Goal: Transaction & Acquisition: Purchase product/service

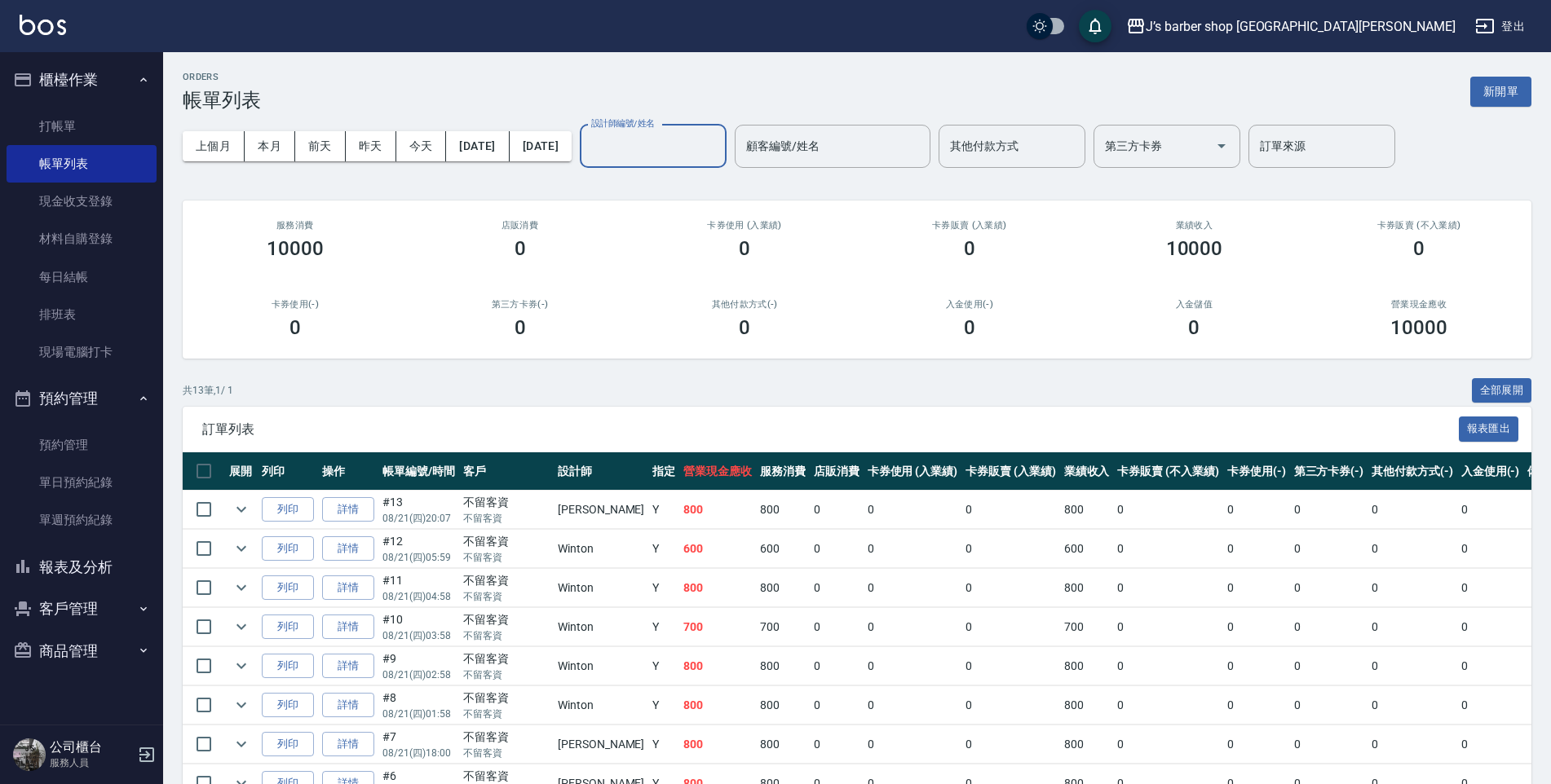
scroll to position [278, 0]
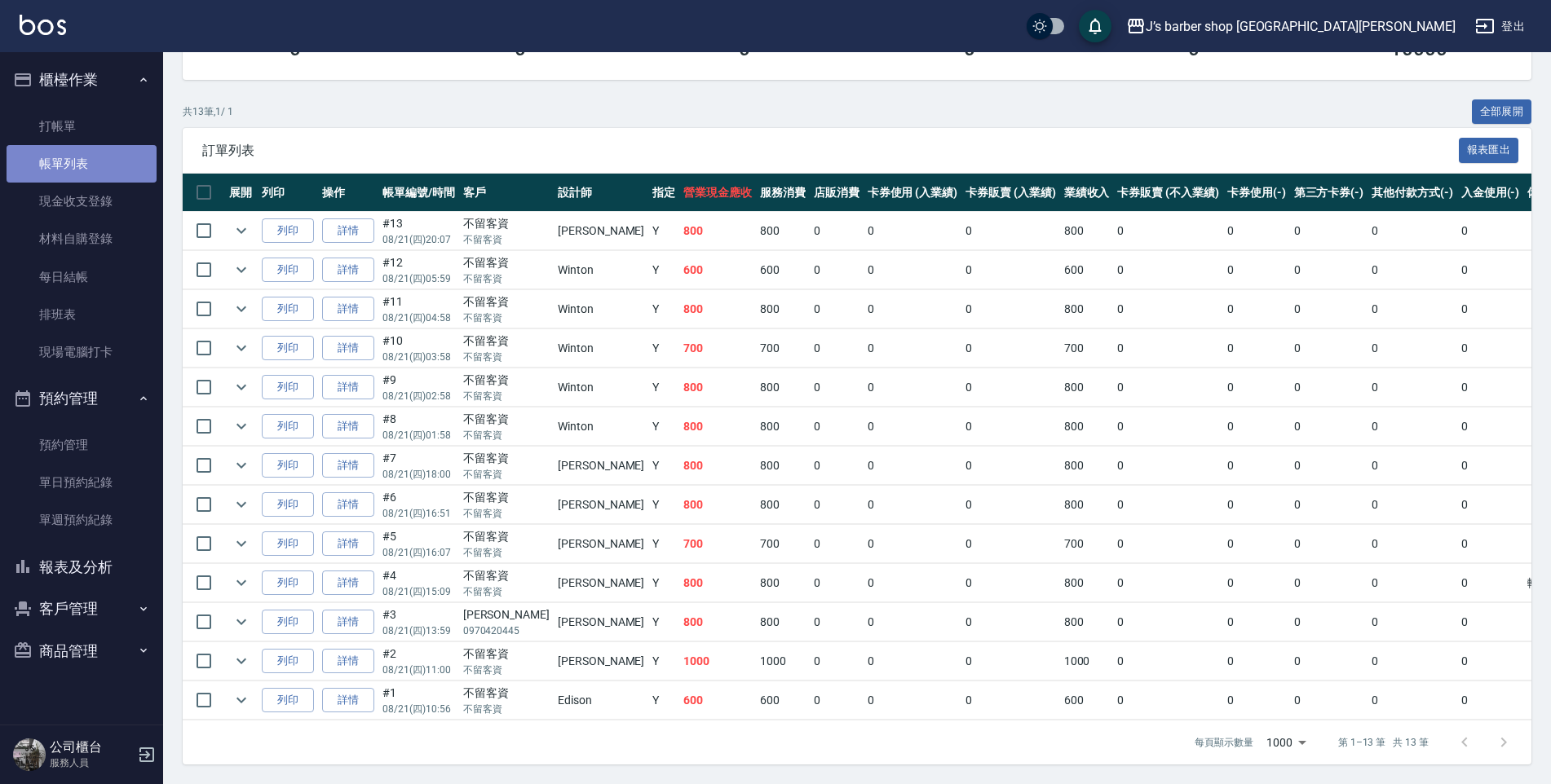
click at [104, 146] on link "帳單列表" at bounding box center [82, 163] width 150 height 37
click at [106, 140] on link "打帳單" at bounding box center [82, 126] width 150 height 37
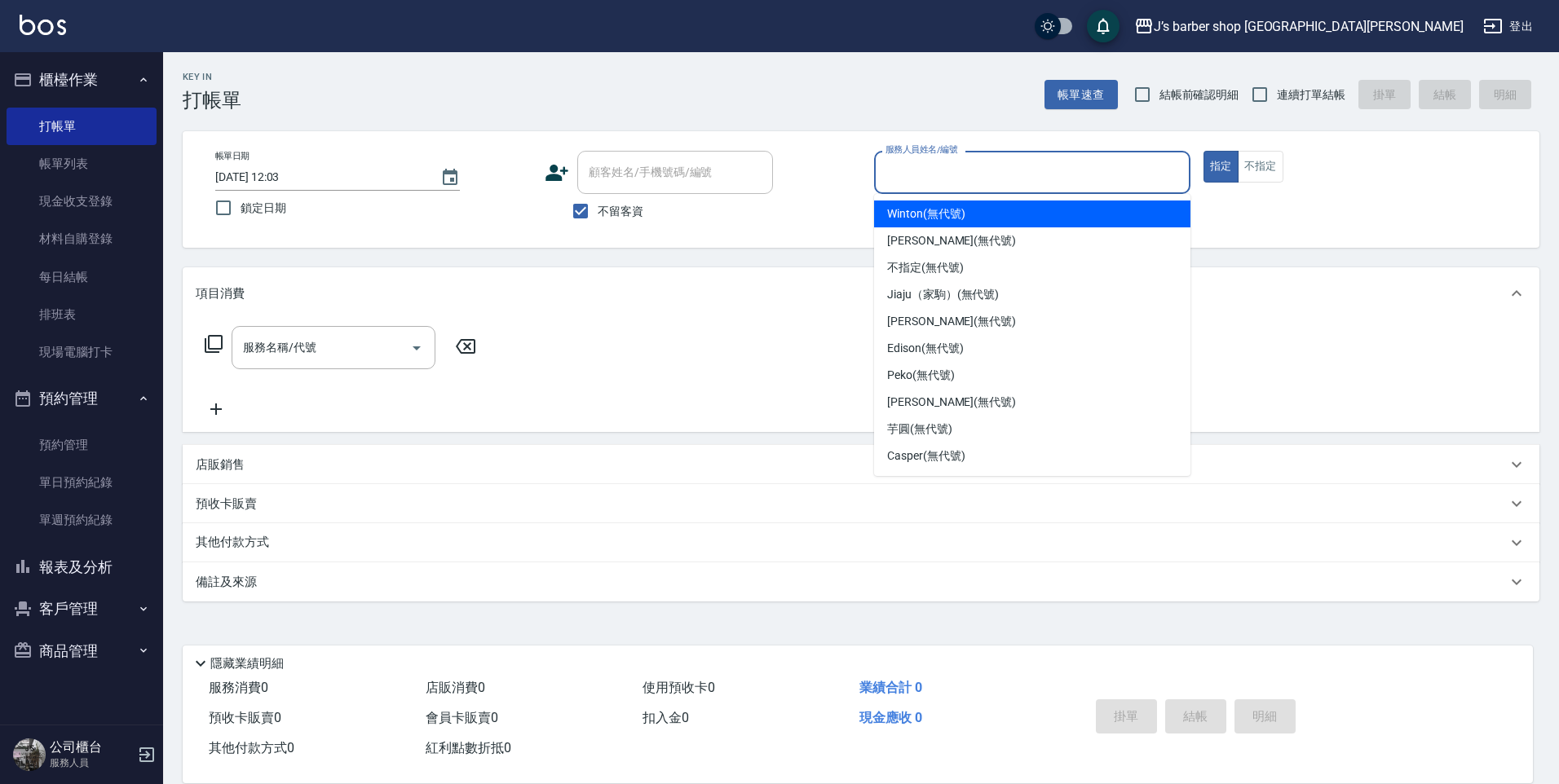
drag, startPoint x: 930, startPoint y: 172, endPoint x: 959, endPoint y: 194, distance: 36.4
click at [933, 172] on input "服務人員姓名/編號" at bounding box center [1032, 172] width 302 height 29
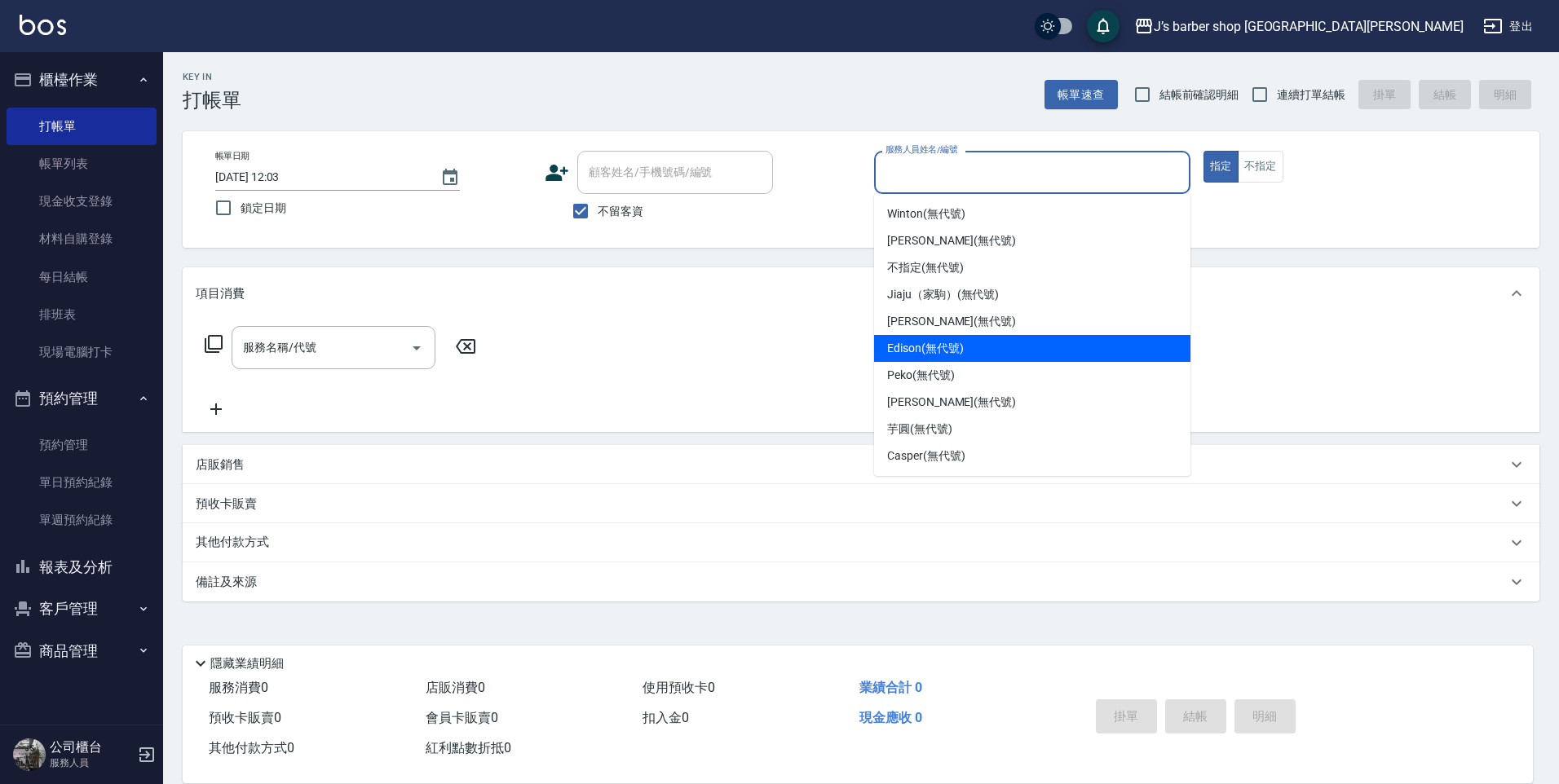
click at [984, 344] on div "Edison (無代號)" at bounding box center [1031, 347] width 316 height 27
type input "Edison(無代號)"
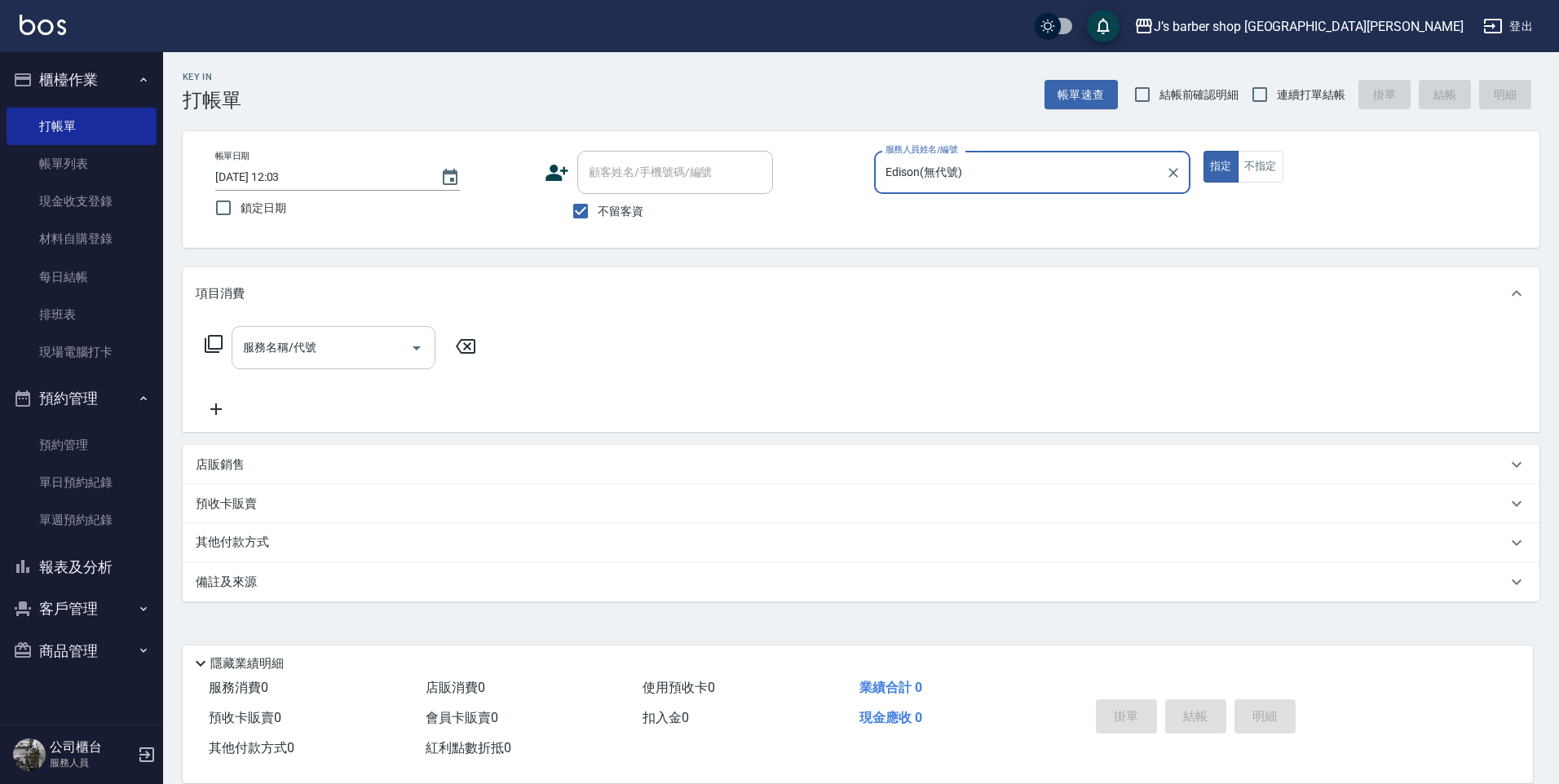
click at [358, 359] on input "服務名稱/代號" at bounding box center [321, 347] width 164 height 29
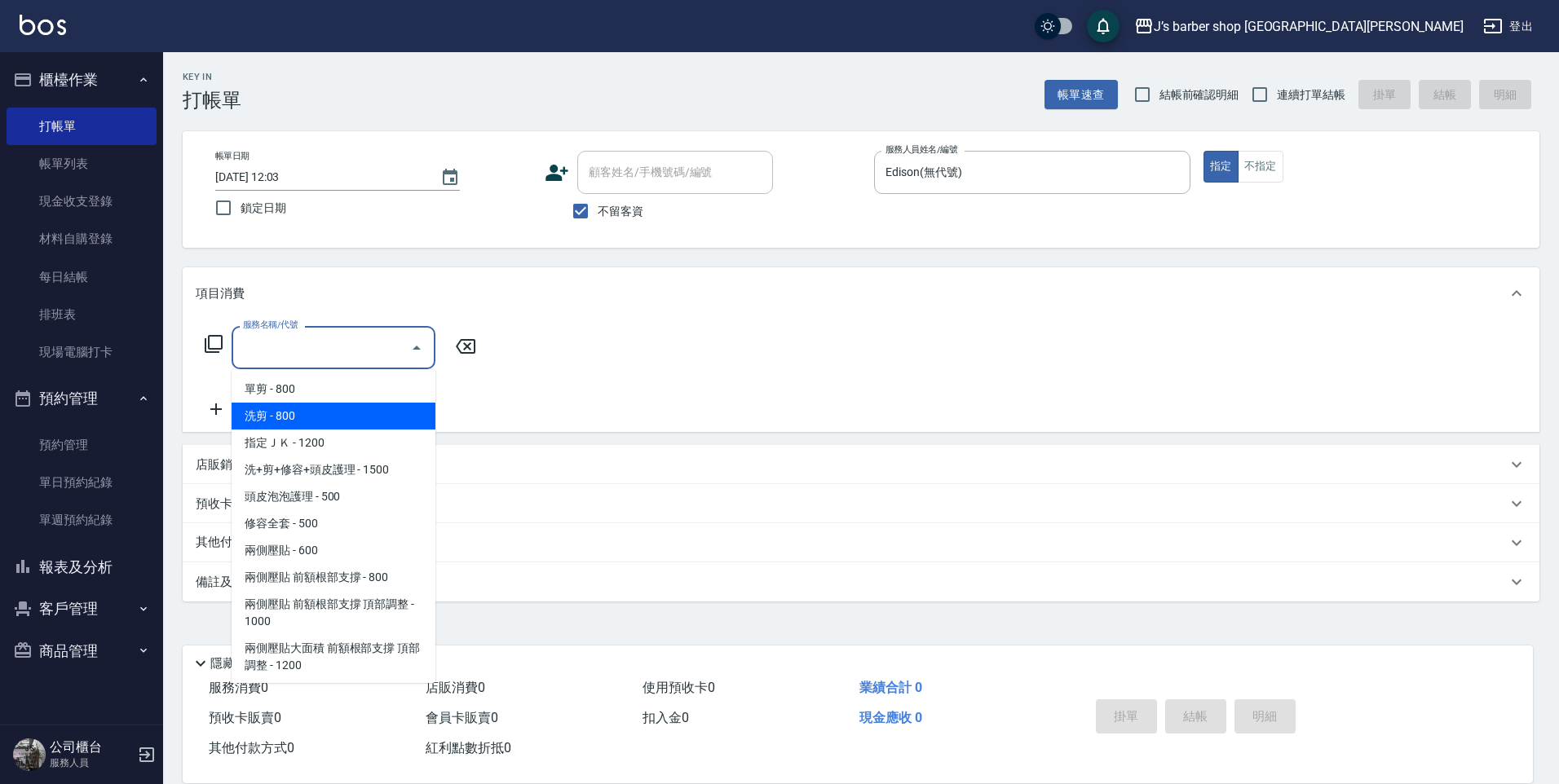
click at [340, 416] on span "洗剪 - 800" at bounding box center [333, 415] width 204 height 27
type input "洗剪(101)"
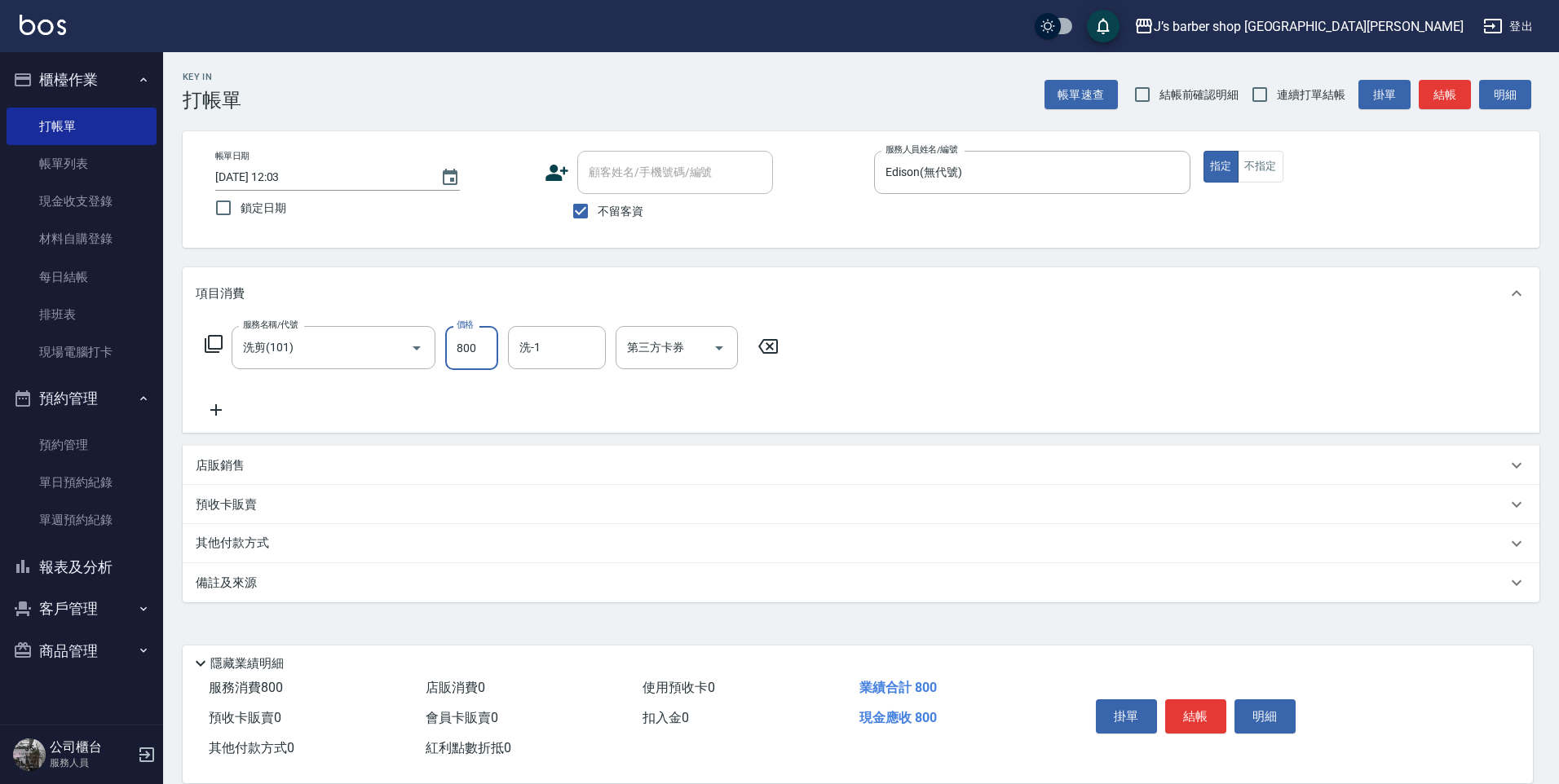
click at [460, 361] on input "800" at bounding box center [471, 347] width 53 height 44
type input "200"
click at [1176, 699] on button "結帳" at bounding box center [1196, 716] width 61 height 34
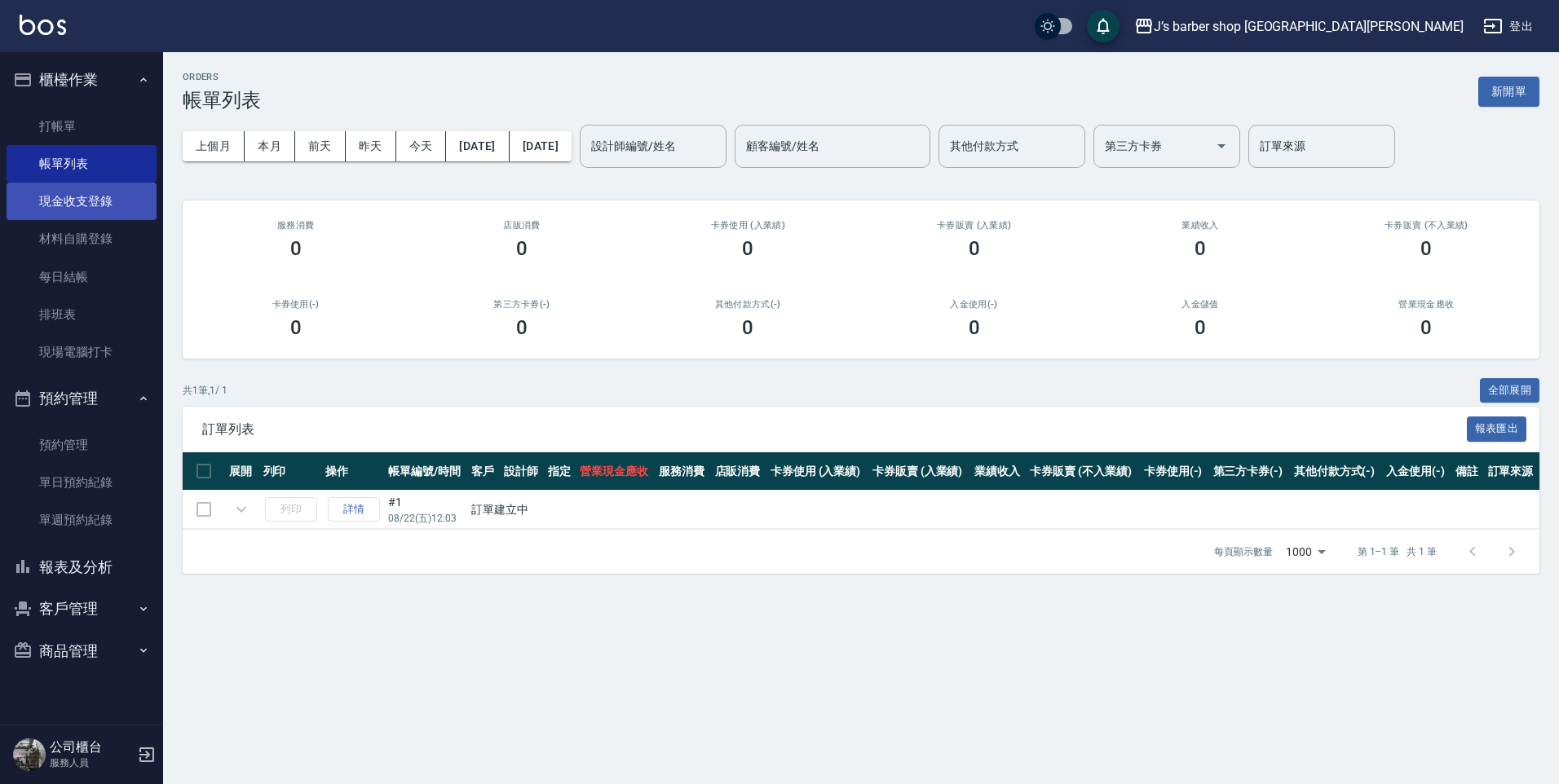
click at [69, 193] on link "現金收支登錄" at bounding box center [82, 202] width 150 height 37
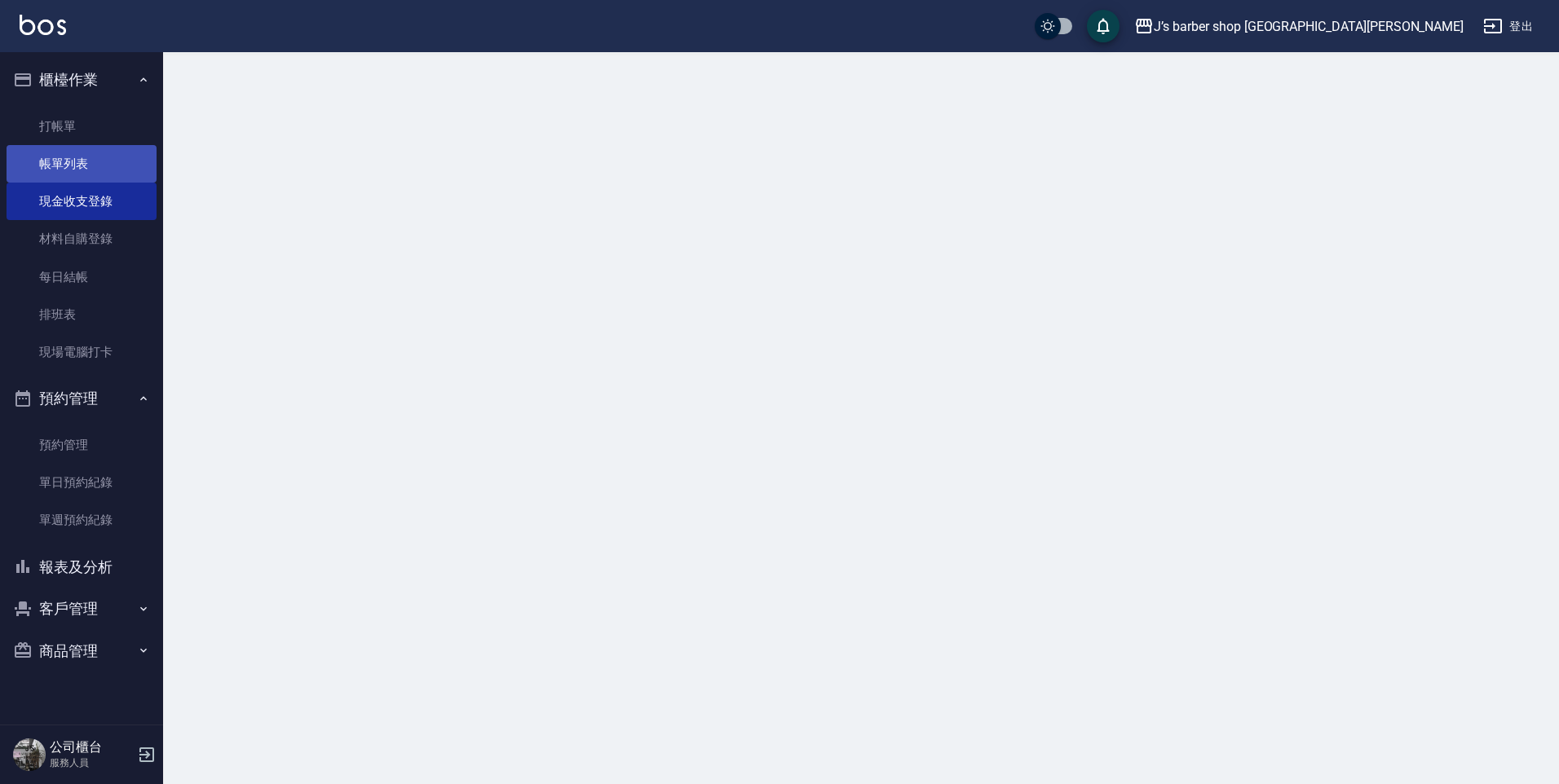
click at [62, 164] on link "帳單列表" at bounding box center [82, 163] width 150 height 37
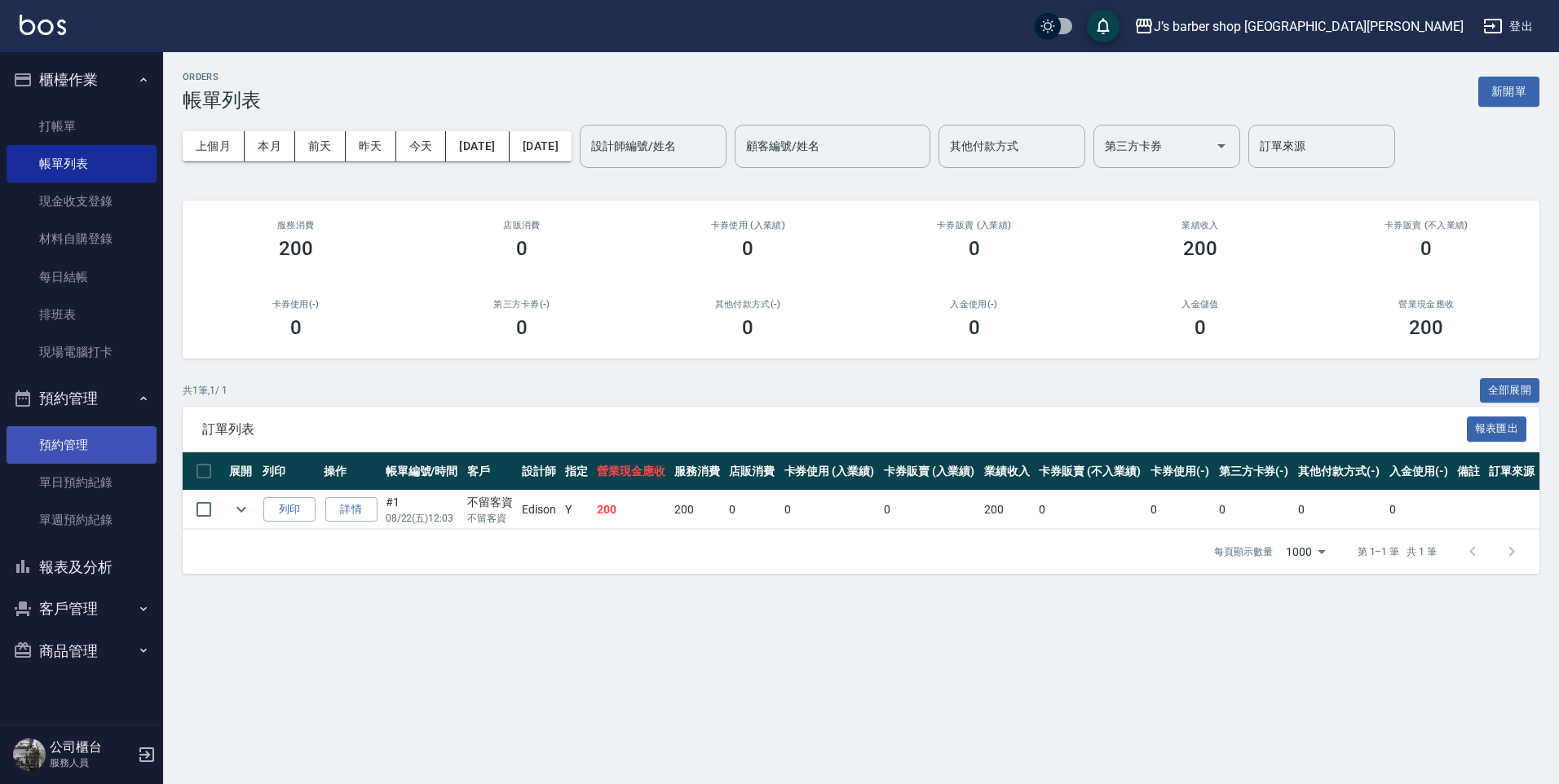
click at [128, 453] on link "預約管理" at bounding box center [82, 445] width 150 height 37
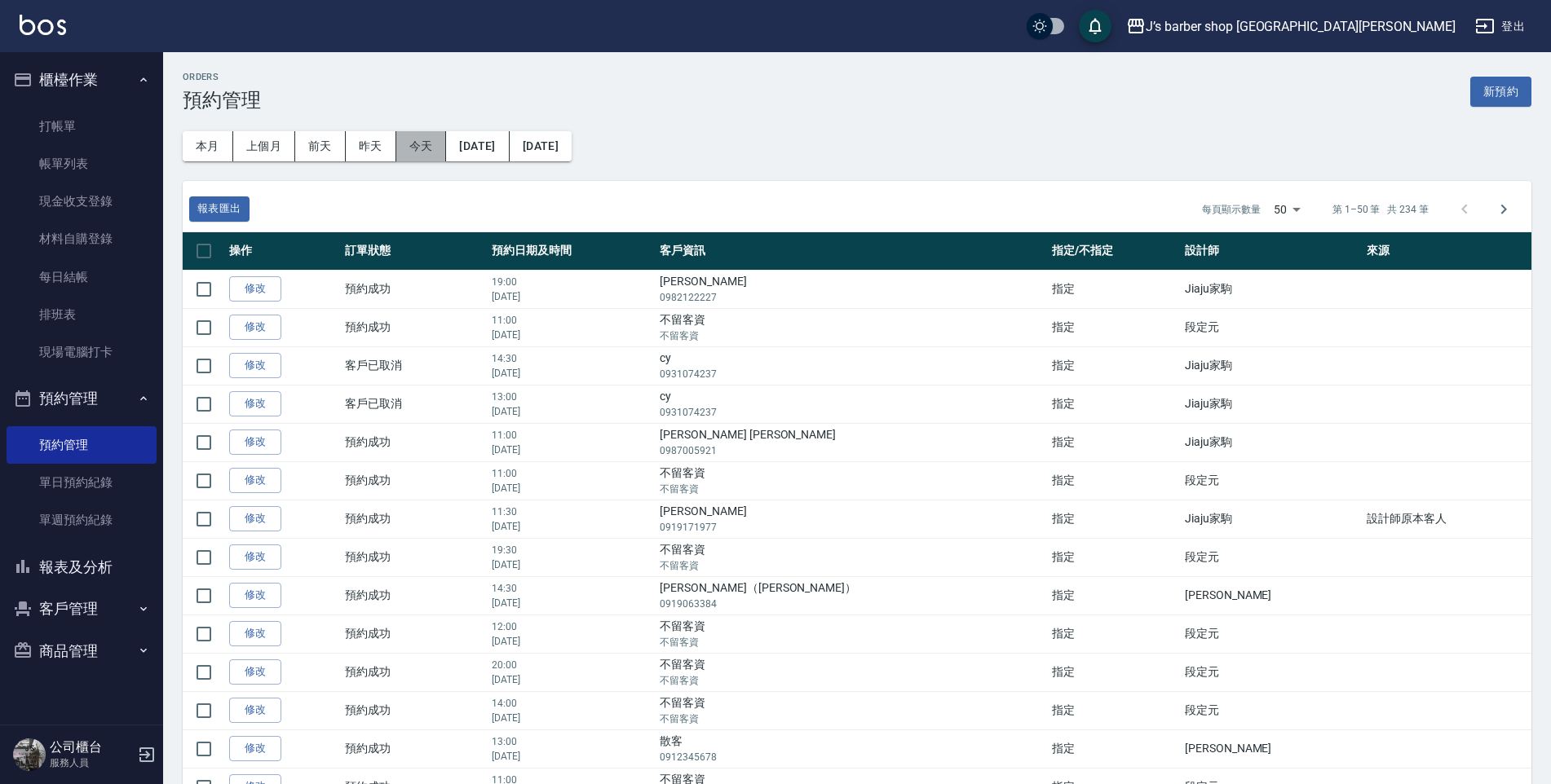
click at [413, 148] on button "今天" at bounding box center [421, 146] width 50 height 30
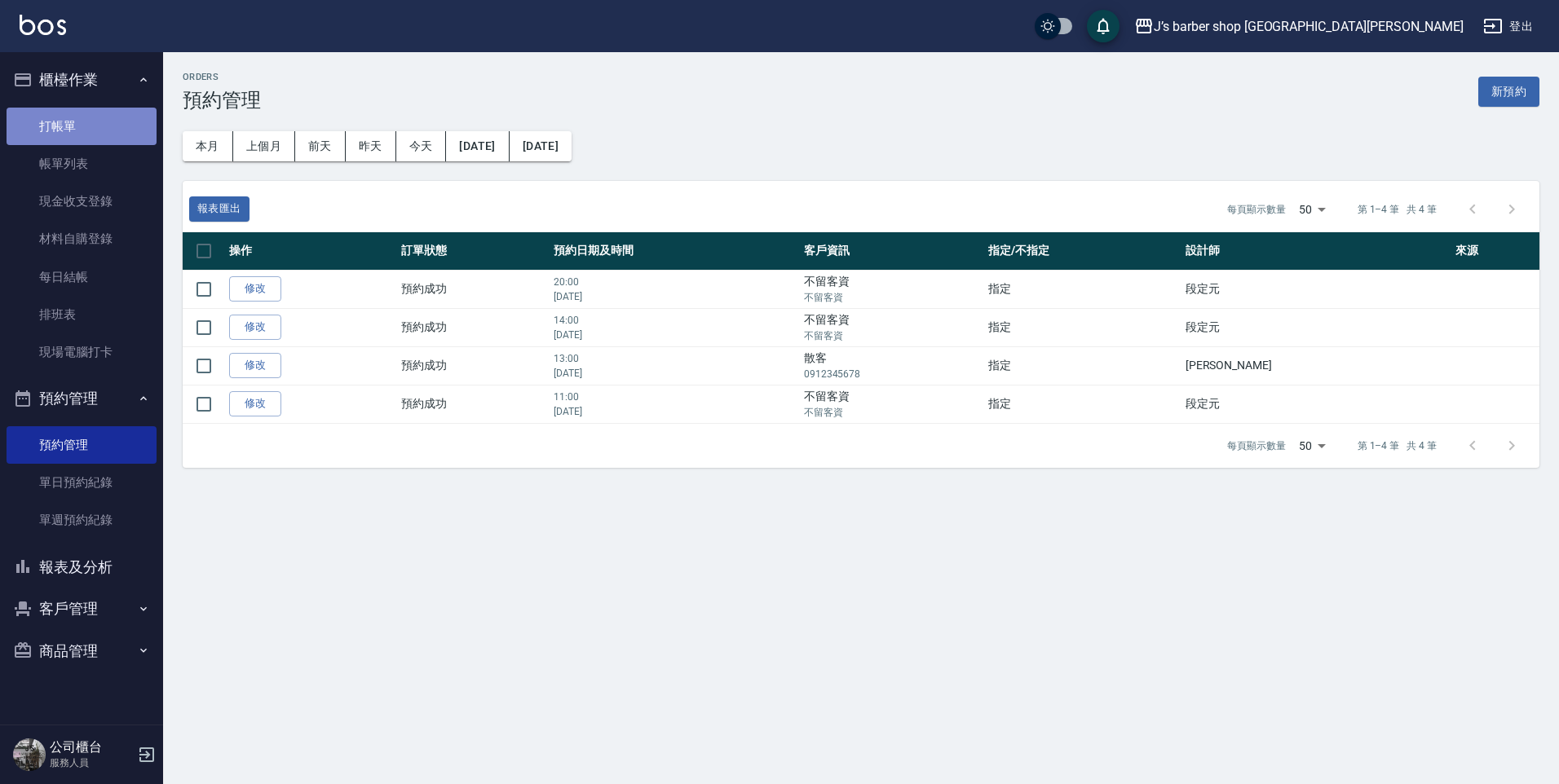
click at [59, 131] on link "打帳單" at bounding box center [82, 126] width 150 height 37
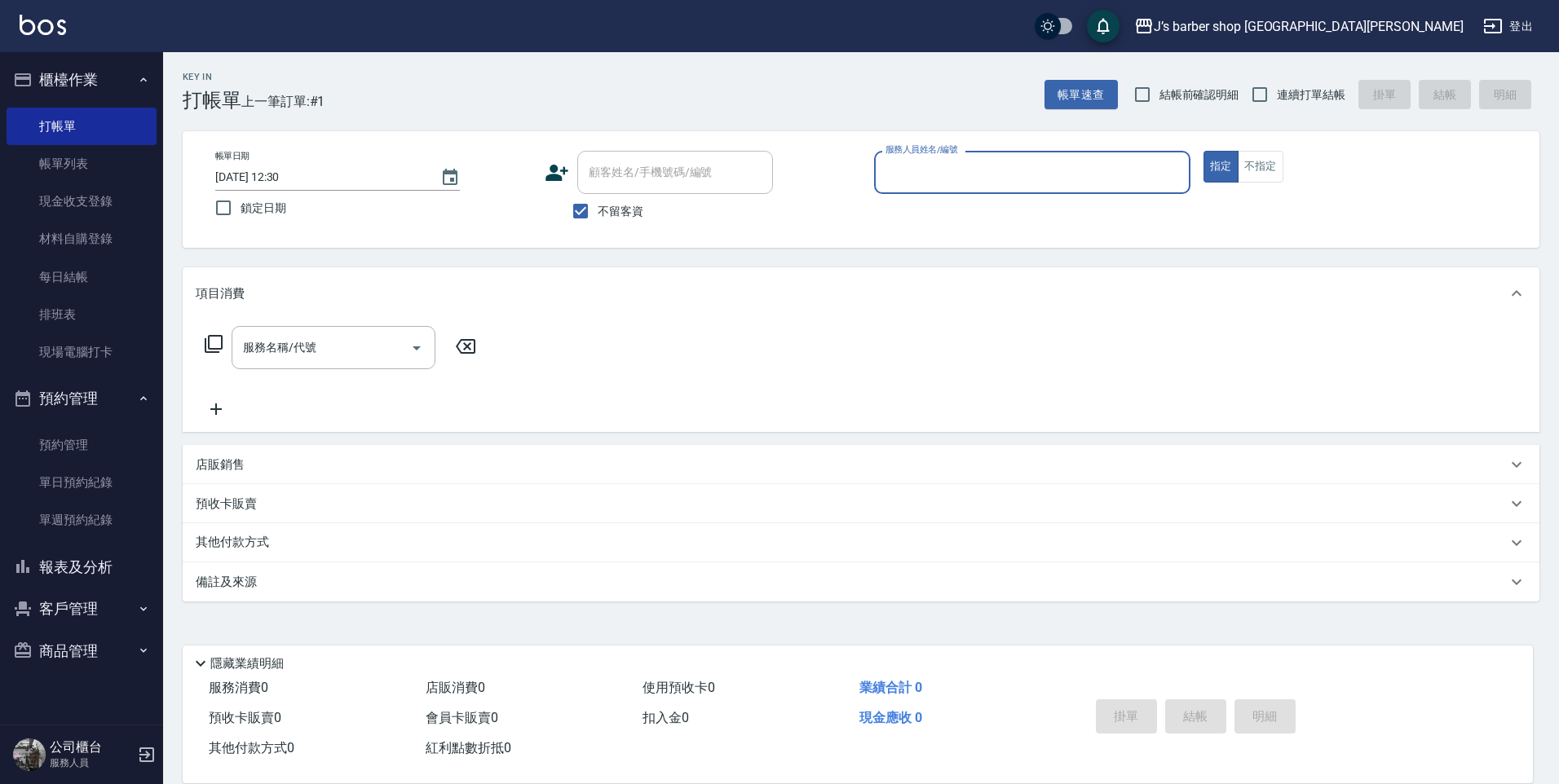
click at [892, 165] on input "服務人員姓名/編號" at bounding box center [1032, 172] width 302 height 29
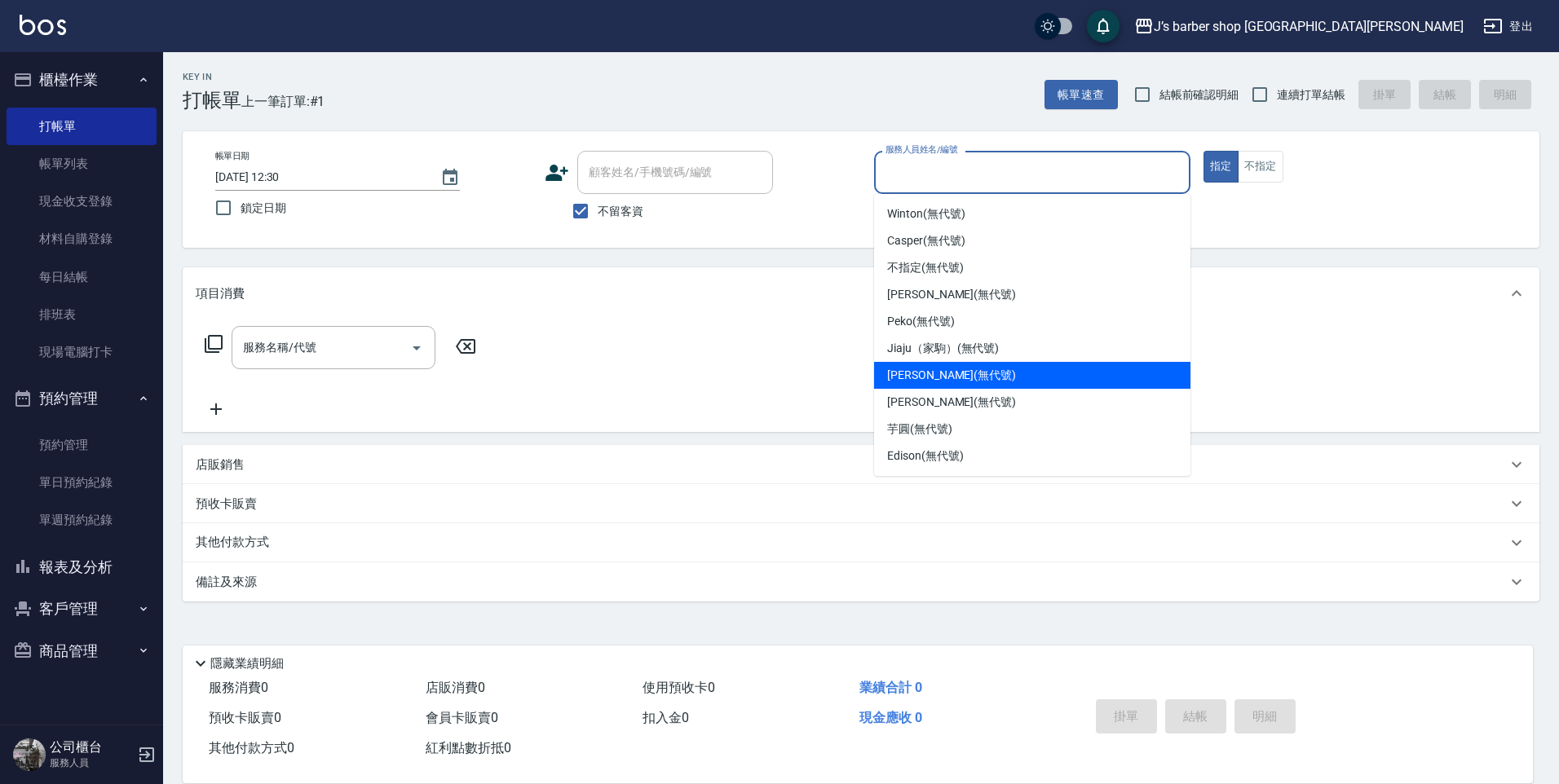
click at [955, 377] on span "[PERSON_NAME] (無代號)" at bounding box center [951, 375] width 129 height 17
type input "[PERSON_NAME](無代號)"
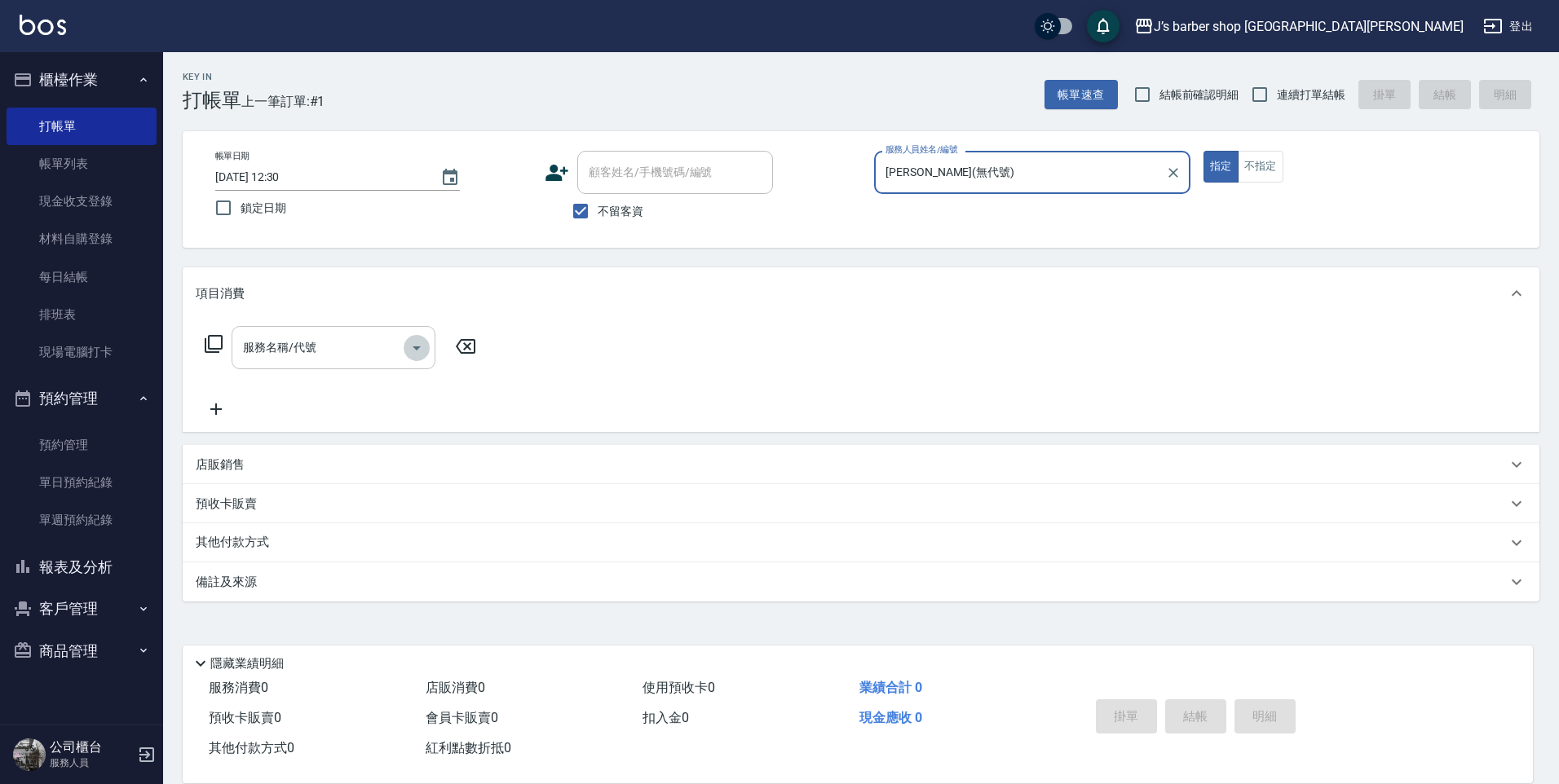
click at [407, 344] on icon "Open" at bounding box center [416, 348] width 20 height 20
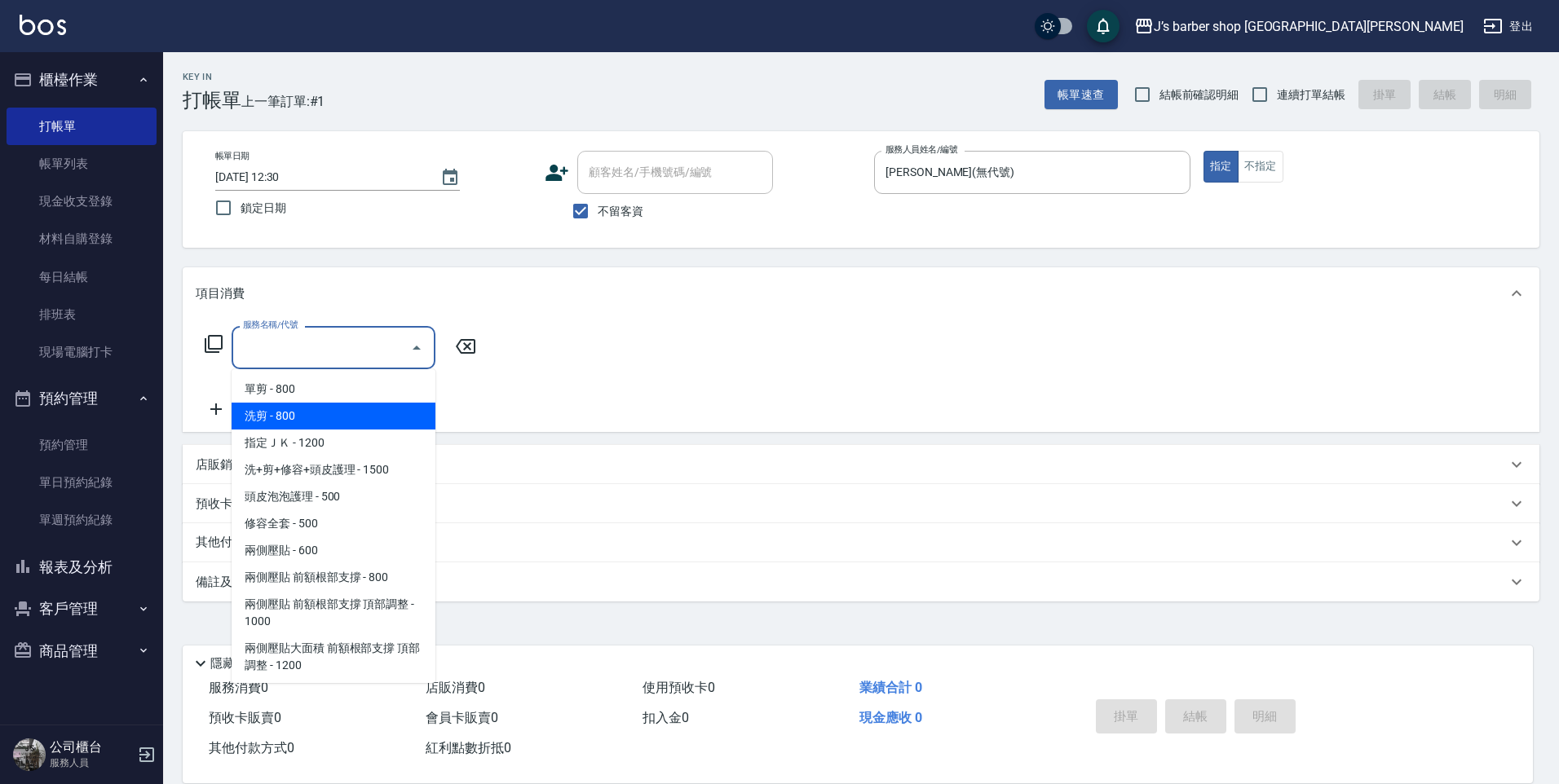
click at [337, 428] on span "洗剪 - 800" at bounding box center [333, 415] width 204 height 27
type input "洗剪(101)"
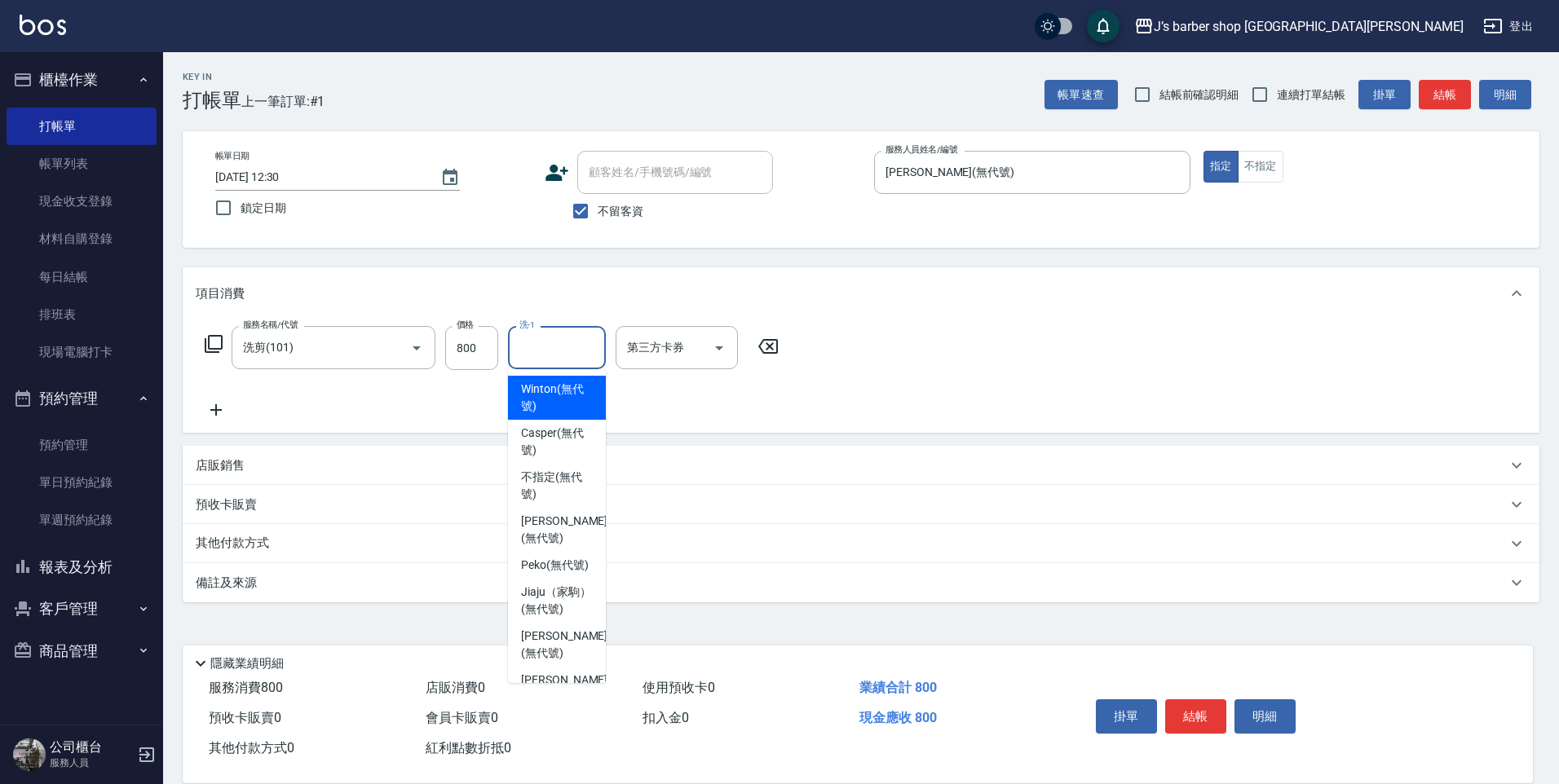
click at [534, 352] on input "洗-1" at bounding box center [557, 347] width 84 height 29
click at [563, 565] on span "Peko (無代號)" at bounding box center [554, 565] width 68 height 17
type input "Peko(無代號)"
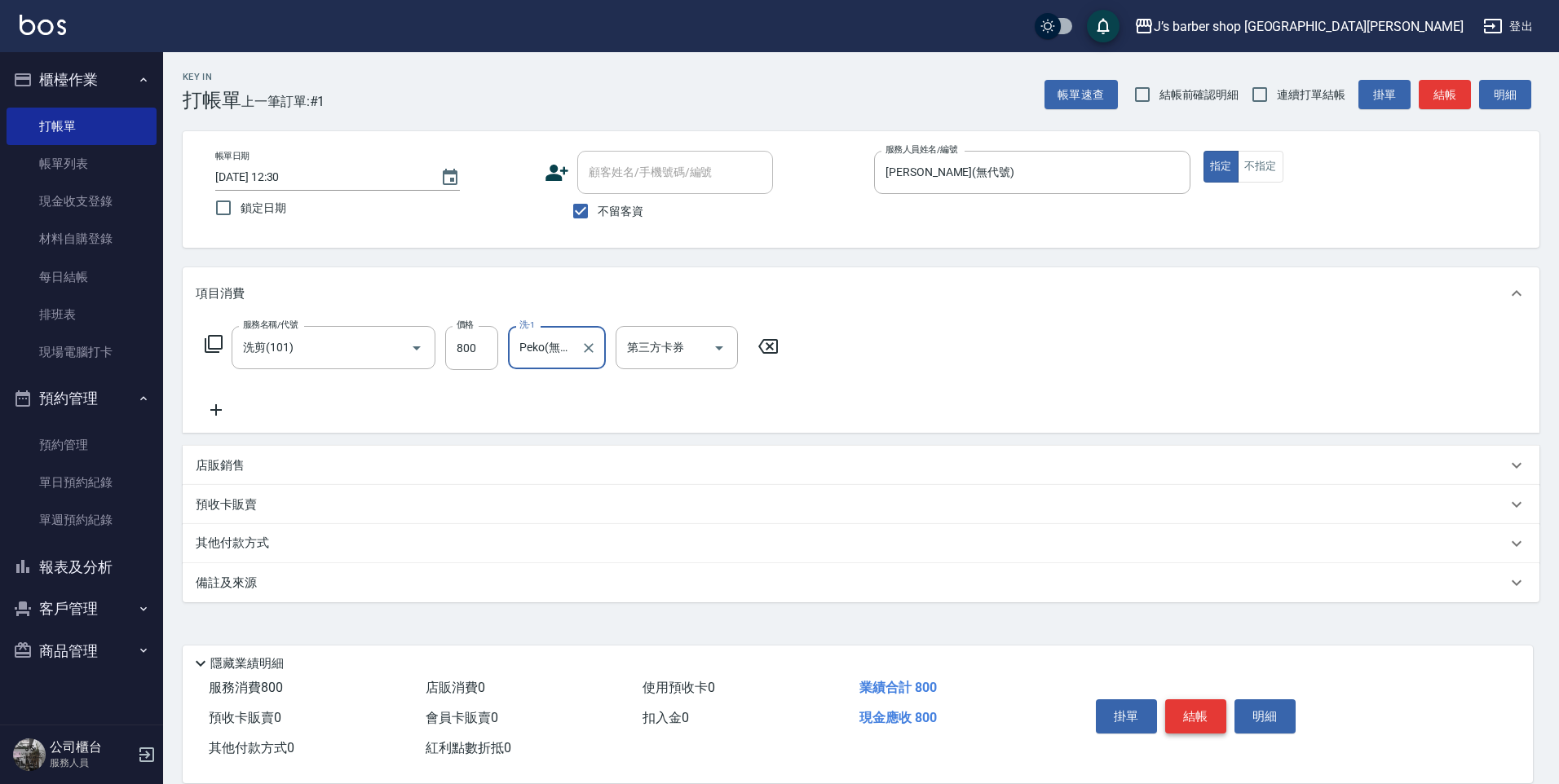
click at [1185, 714] on button "結帳" at bounding box center [1196, 716] width 61 height 34
